Goal: Transaction & Acquisition: Purchase product/service

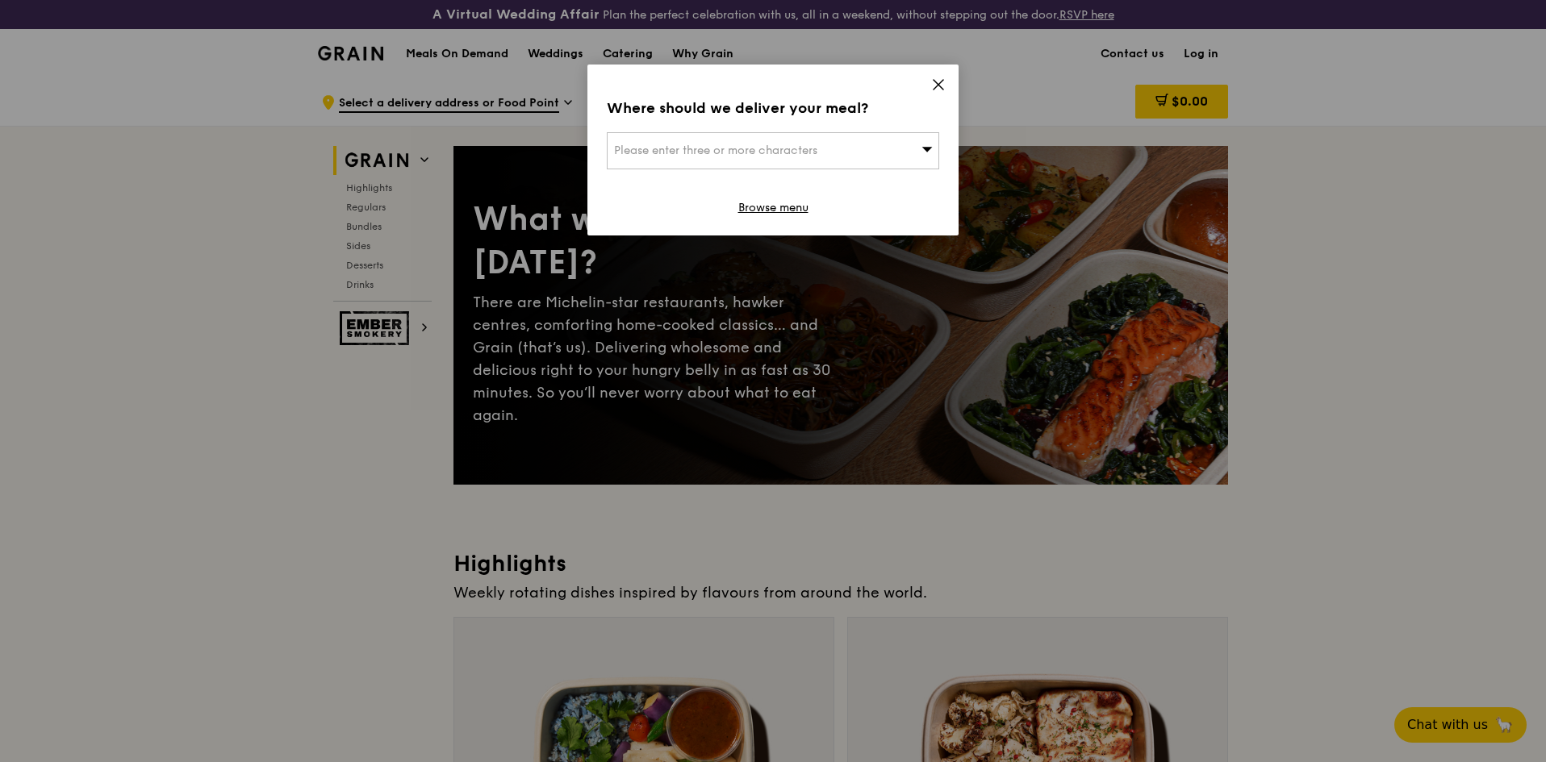
click at [930, 88] on div "Where should we deliver your meal? Please enter three or more characters Browse…" at bounding box center [772, 150] width 371 height 171
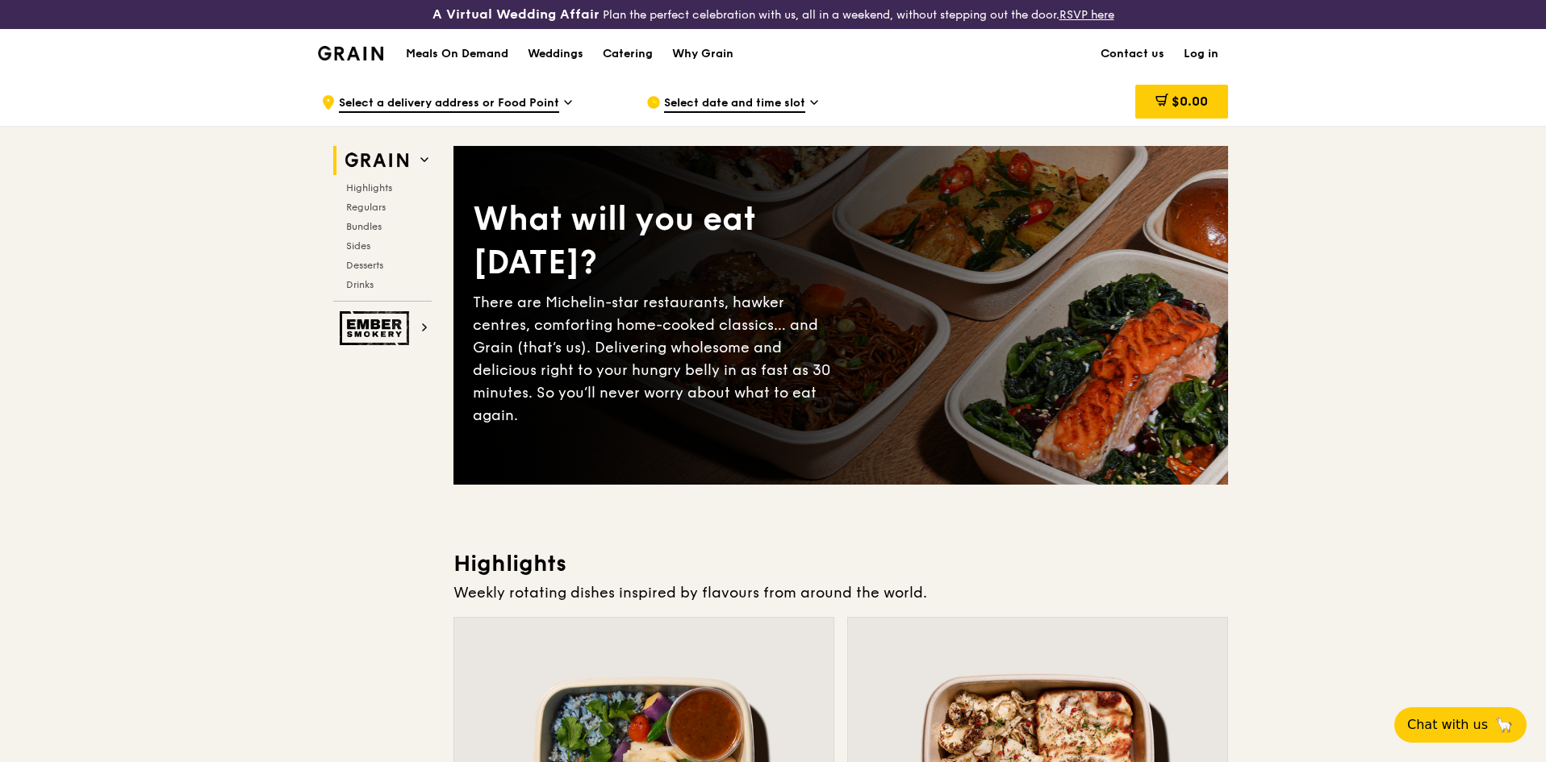
click at [1208, 52] on link "Log in" at bounding box center [1201, 54] width 54 height 48
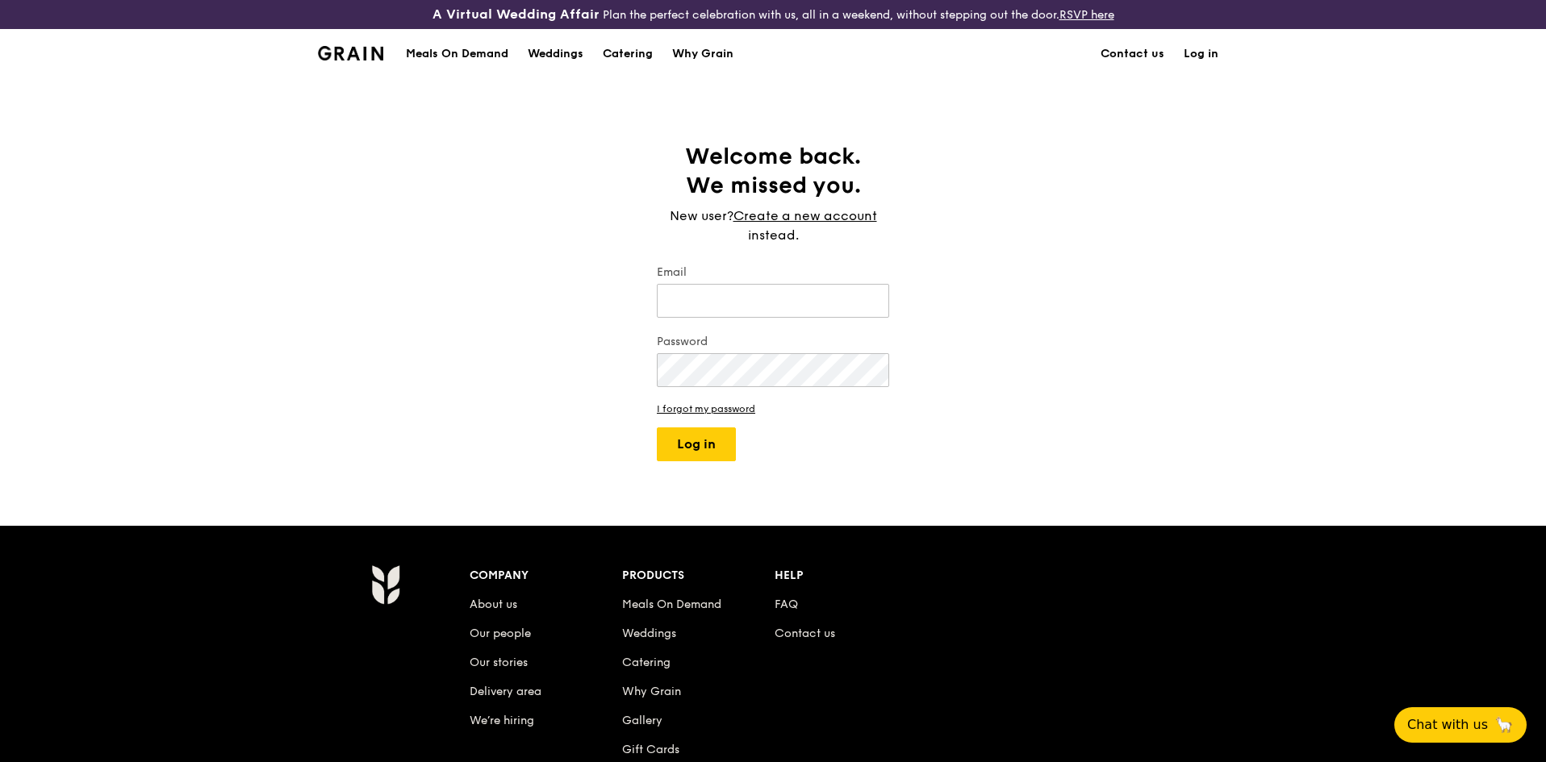
type input "[PERSON_NAME][EMAIL_ADDRESS][PERSON_NAME][DOMAIN_NAME]"
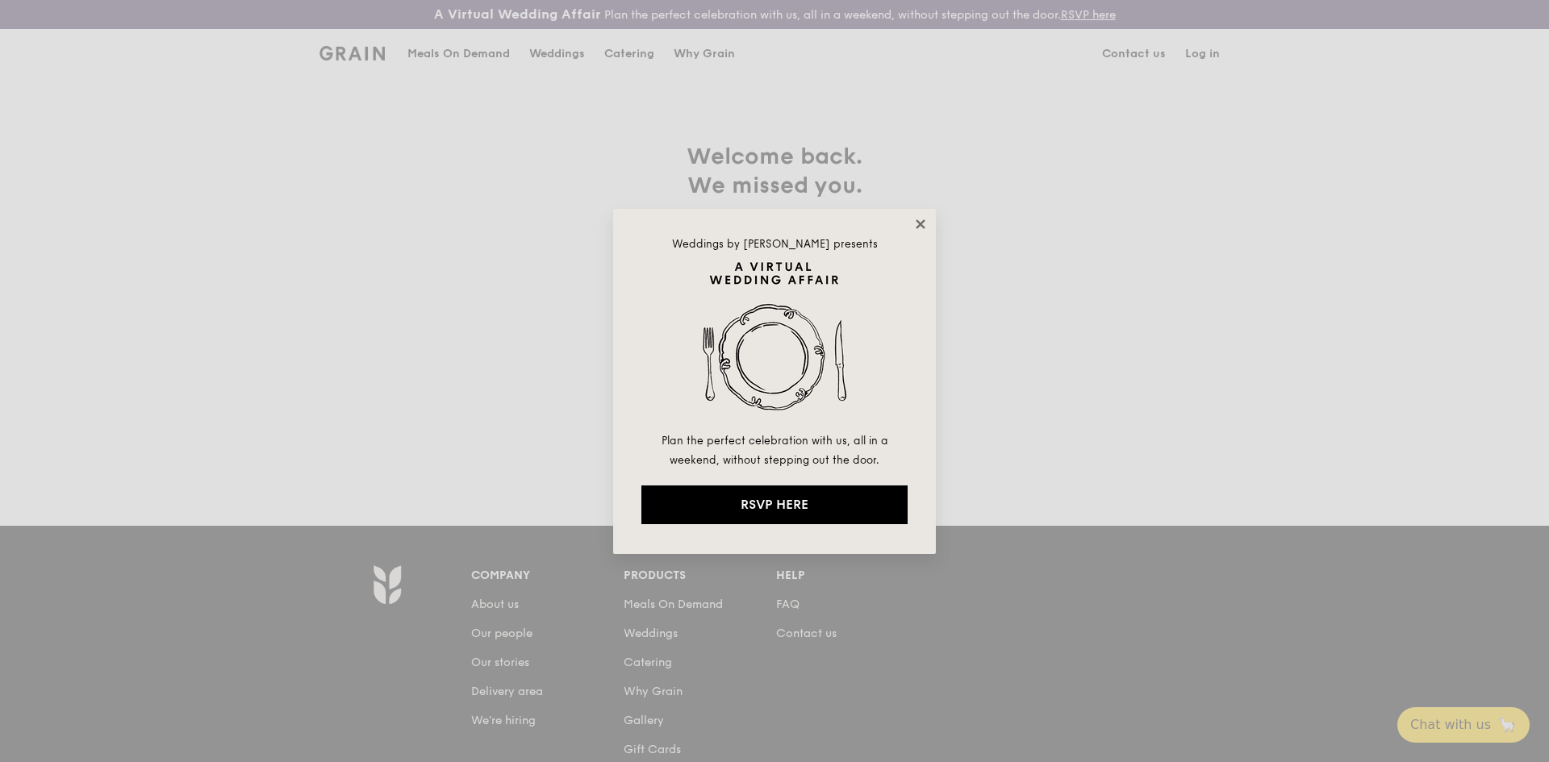
click at [921, 220] on icon at bounding box center [920, 224] width 15 height 15
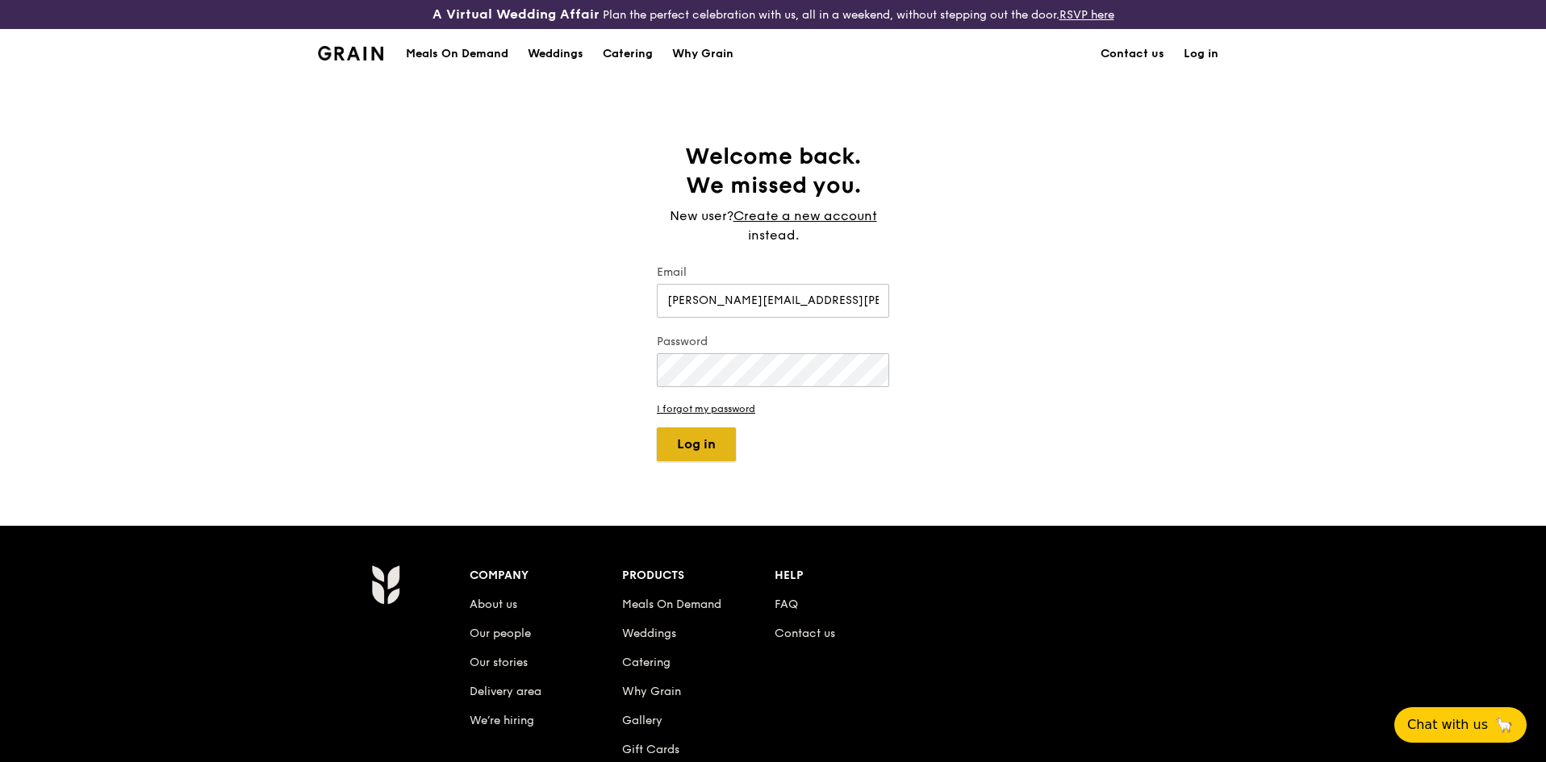
click at [710, 441] on button "Log in" at bounding box center [696, 445] width 79 height 34
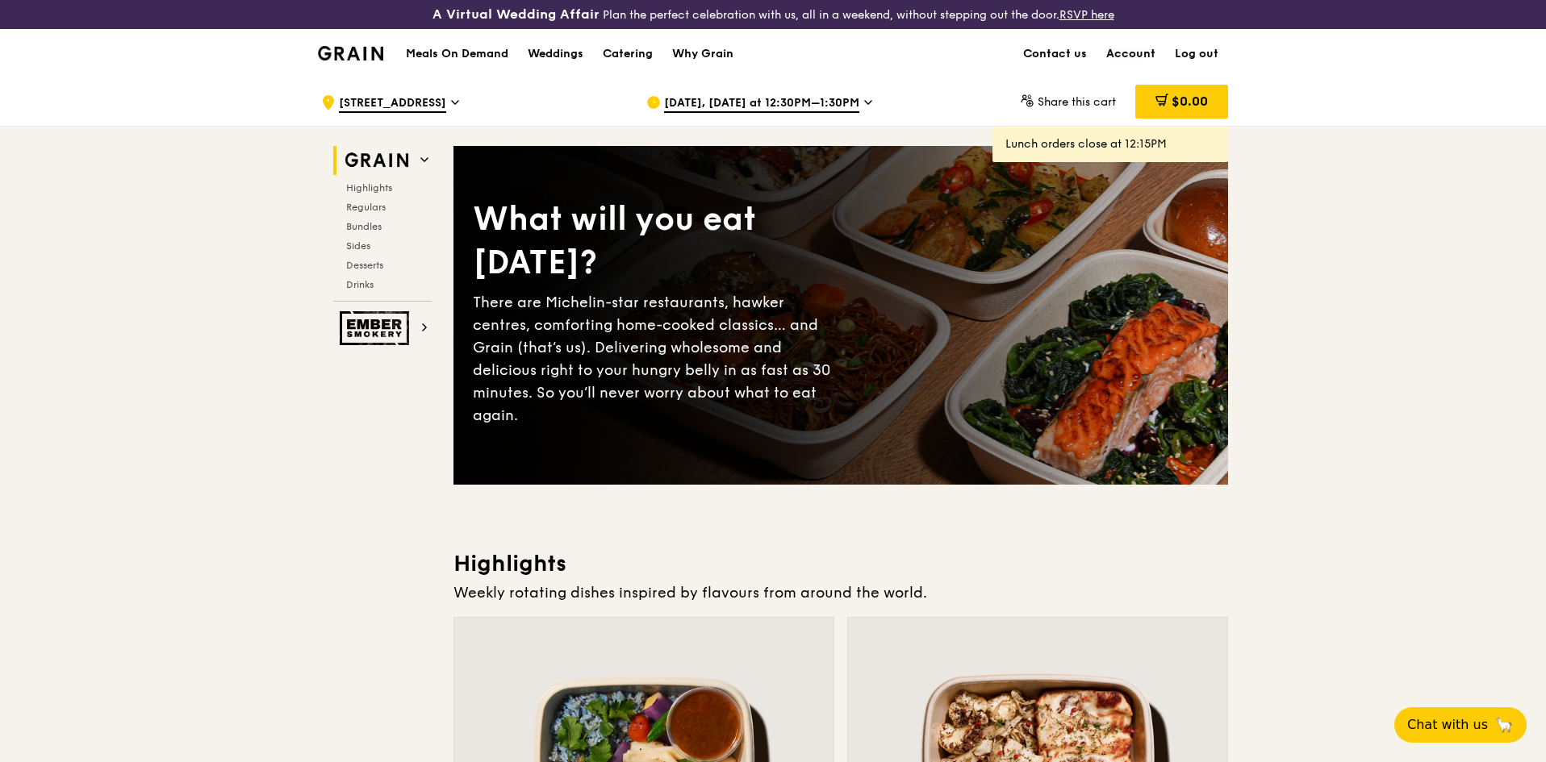
click at [1143, 56] on link "Account" at bounding box center [1131, 54] width 69 height 48
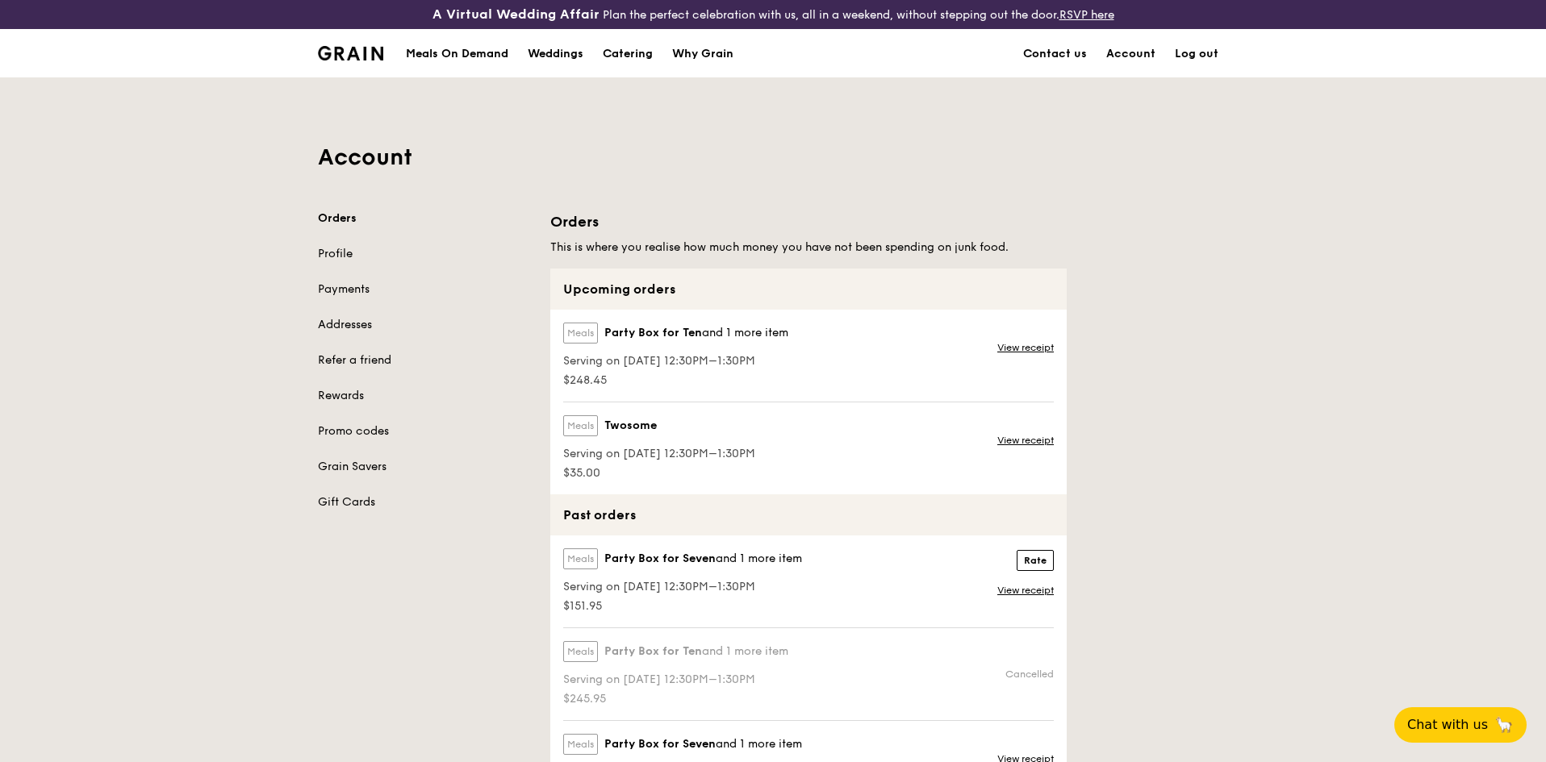
click at [1255, 310] on div "Account Orders Profile Payments Addresses Refer a friend Rewards Promo codes Gr…" at bounding box center [773, 462] width 1546 height 771
click at [1251, 309] on div "Account Orders Profile Payments Addresses Refer a friend Rewards Promo codes Gr…" at bounding box center [773, 462] width 1546 height 771
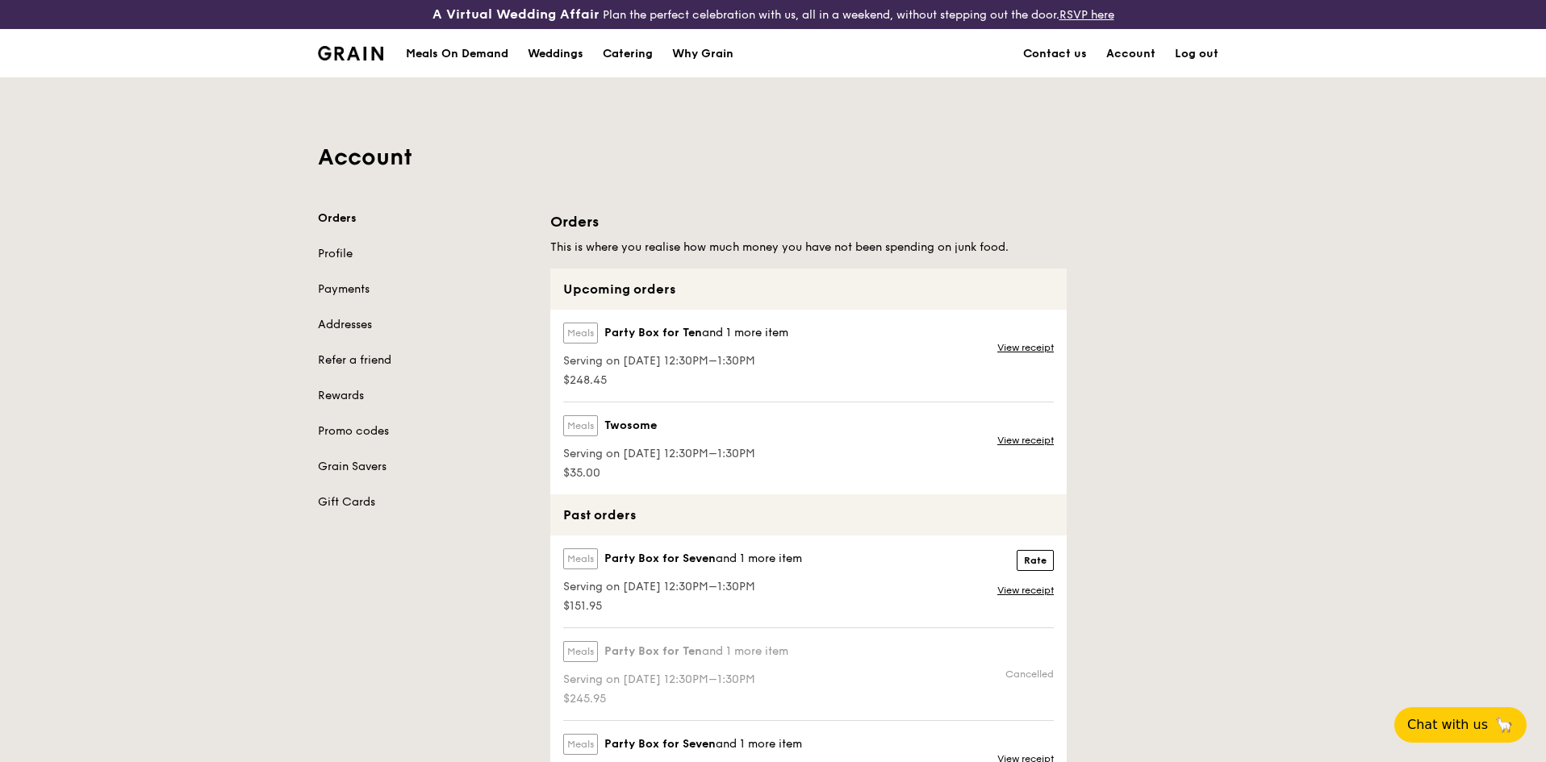
click at [1247, 339] on div "Account Orders Profile Payments Addresses Refer a friend Rewards Promo codes Gr…" at bounding box center [773, 462] width 1546 height 771
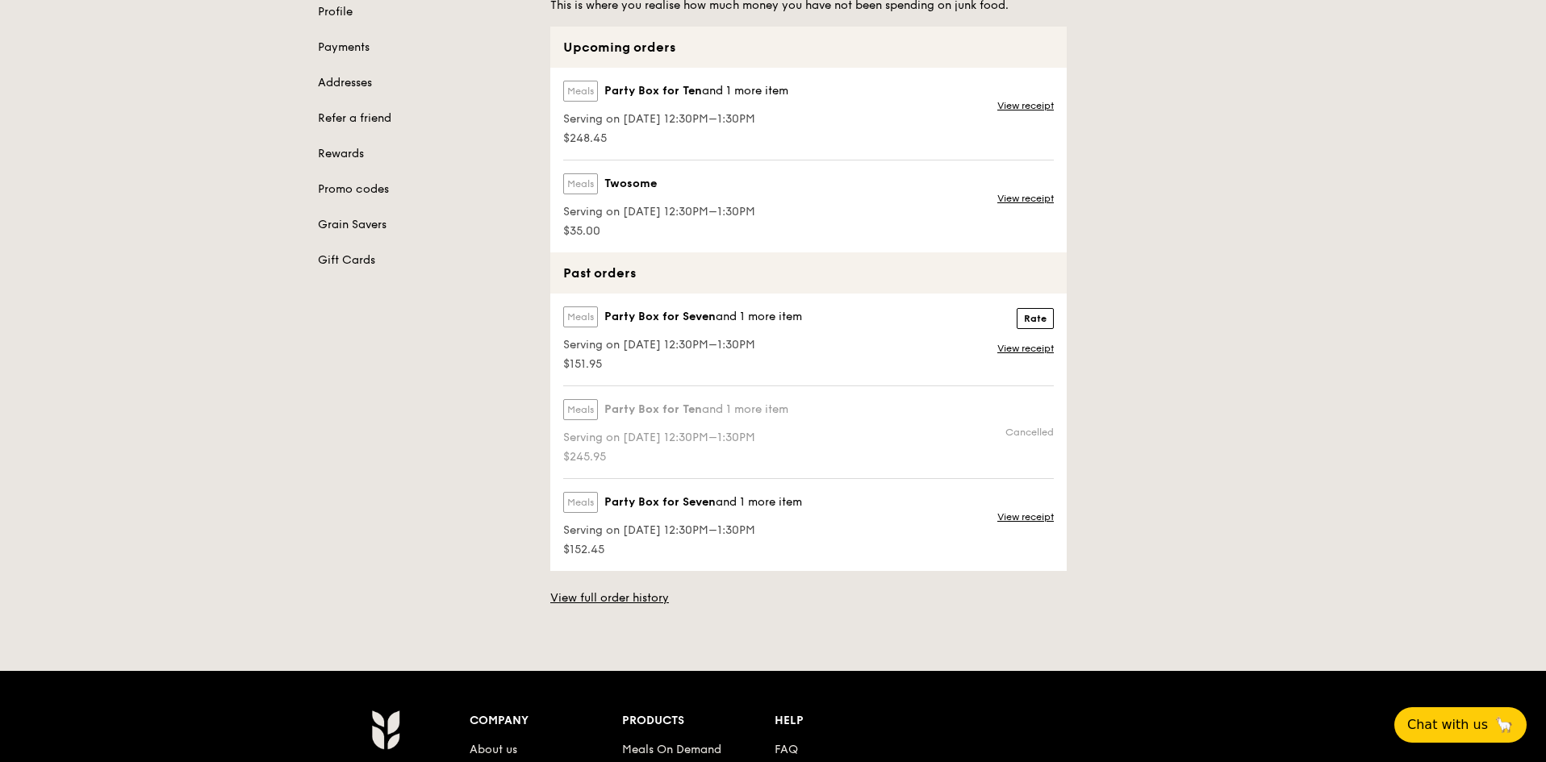
click at [1248, 338] on div "Account Orders Profile Payments Addresses Refer a friend Rewards Promo codes Gr…" at bounding box center [773, 220] width 1546 height 771
